Goal: Ask a question

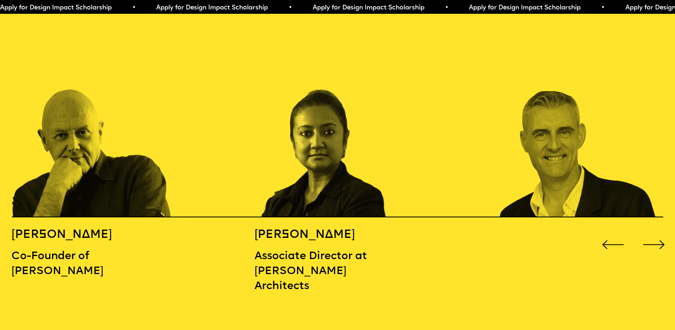
scroll to position [1041, 0]
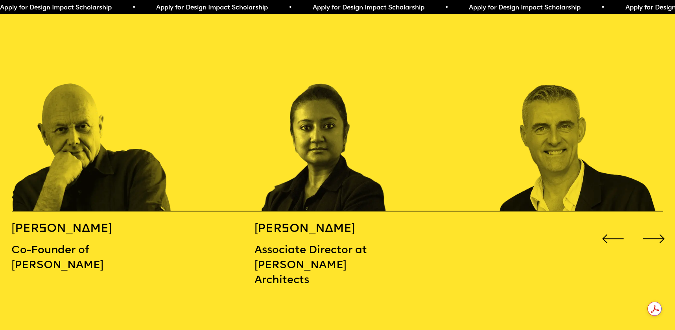
click at [649, 225] on div "Next slide" at bounding box center [653, 238] width 27 height 27
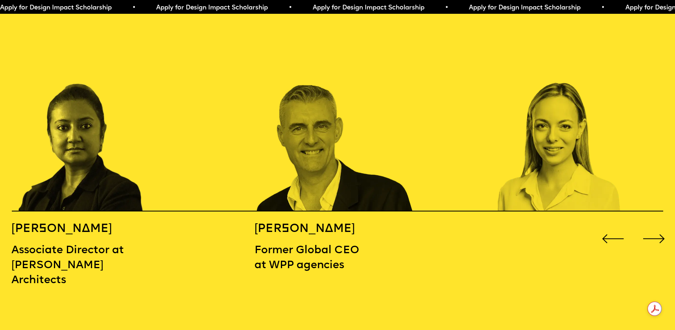
click at [649, 225] on div "Next slide" at bounding box center [653, 238] width 27 height 27
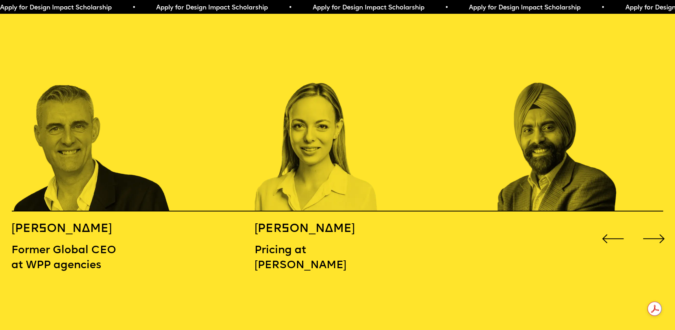
click at [649, 225] on div "Next slide" at bounding box center [653, 238] width 27 height 27
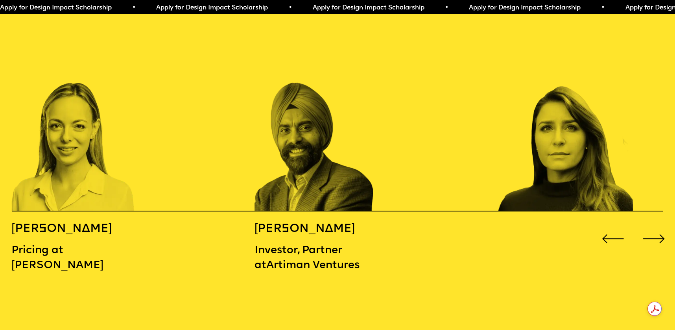
click at [649, 225] on div "Next slide" at bounding box center [653, 238] width 27 height 27
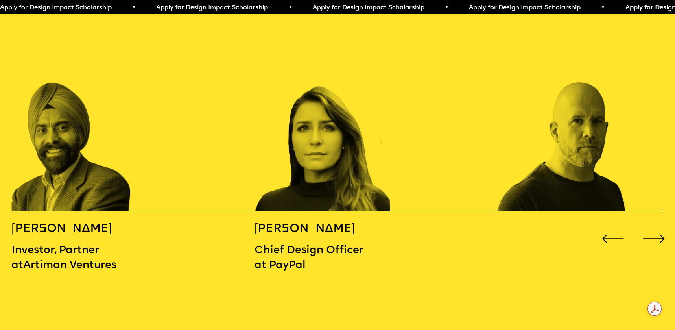
click at [649, 225] on div "Next slide" at bounding box center [653, 238] width 27 height 27
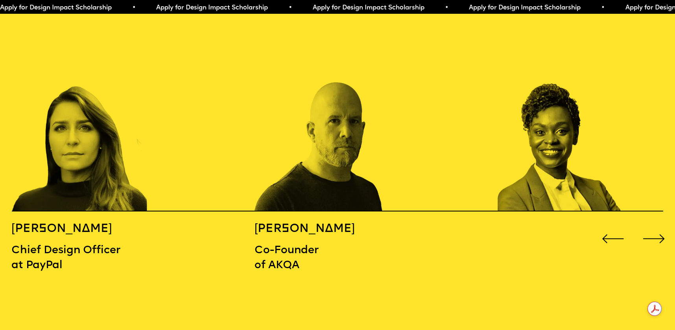
click at [649, 225] on div "Next slide" at bounding box center [653, 238] width 27 height 27
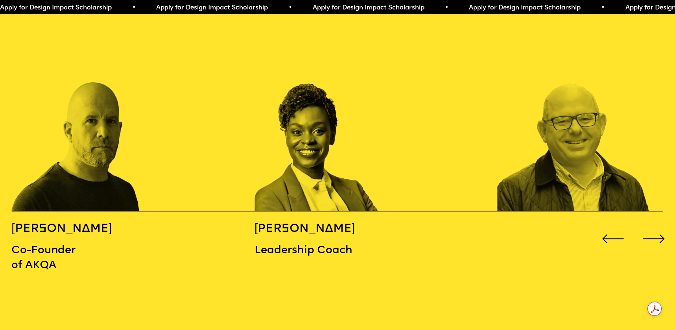
click at [649, 225] on div "Next slide" at bounding box center [653, 238] width 27 height 27
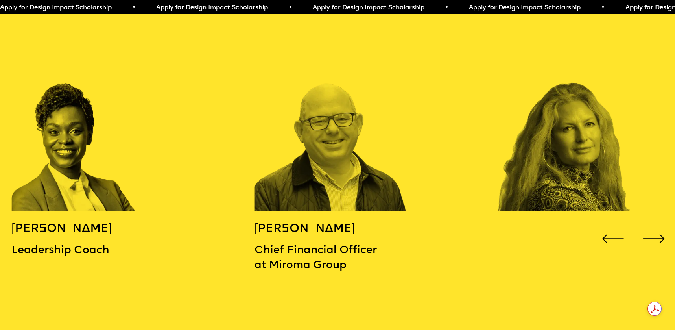
click at [649, 225] on div "Next slide" at bounding box center [653, 238] width 27 height 27
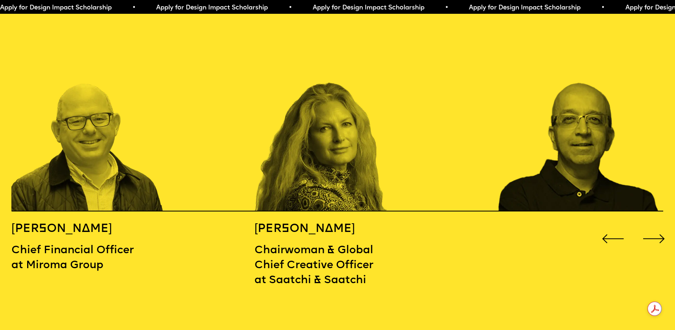
click at [649, 225] on div "Next slide" at bounding box center [653, 238] width 27 height 27
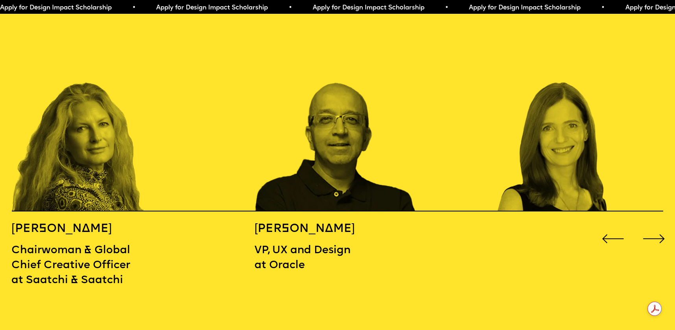
click at [649, 225] on div "Next slide" at bounding box center [653, 238] width 27 height 27
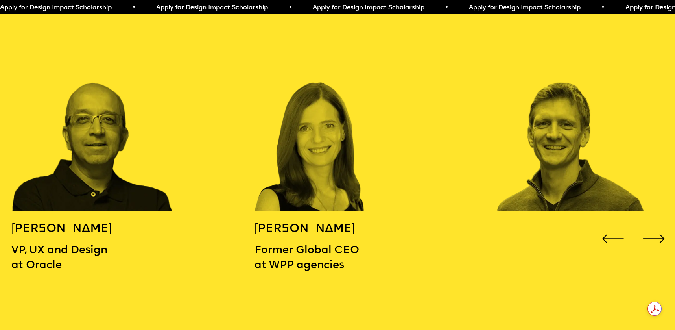
click at [649, 225] on div "Next slide" at bounding box center [653, 238] width 27 height 27
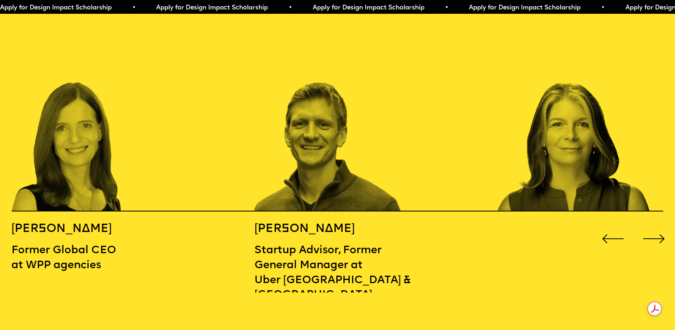
click at [649, 225] on div "Next slide" at bounding box center [653, 238] width 27 height 27
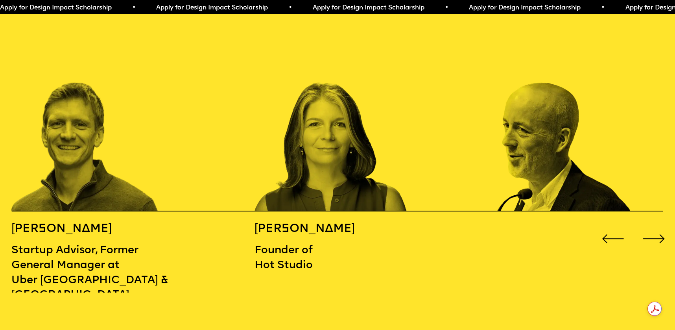
click at [649, 225] on div "Next slide" at bounding box center [653, 238] width 27 height 27
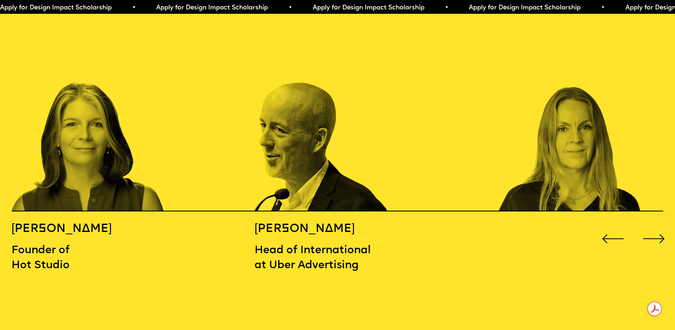
click at [649, 225] on div "Next slide" at bounding box center [653, 238] width 27 height 27
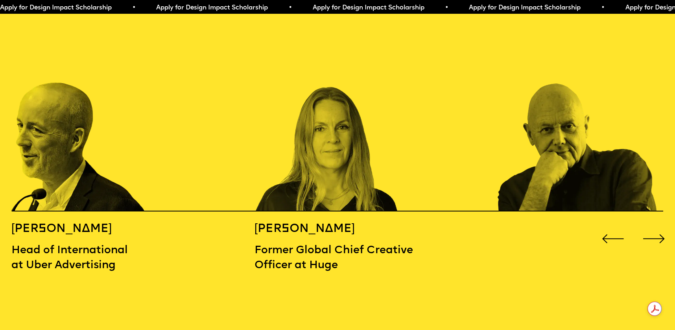
click at [649, 225] on div "Next slide" at bounding box center [653, 238] width 27 height 27
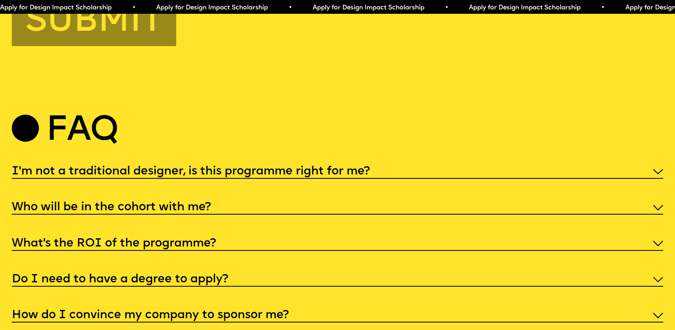
scroll to position [3417, 0]
click at [406, 165] on div "I'm not a traditional designer, is this programme right for me?" at bounding box center [337, 170] width 651 height 16
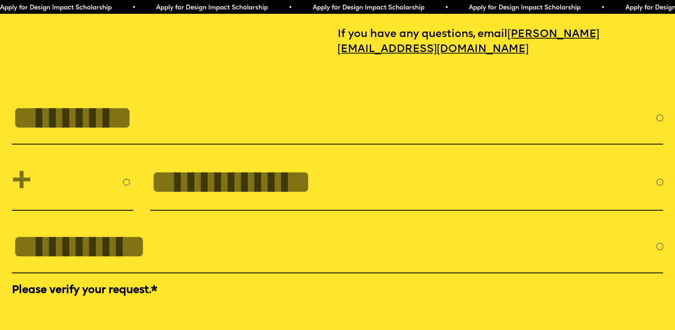
scroll to position [3008, 0]
